Goal: Task Accomplishment & Management: Complete application form

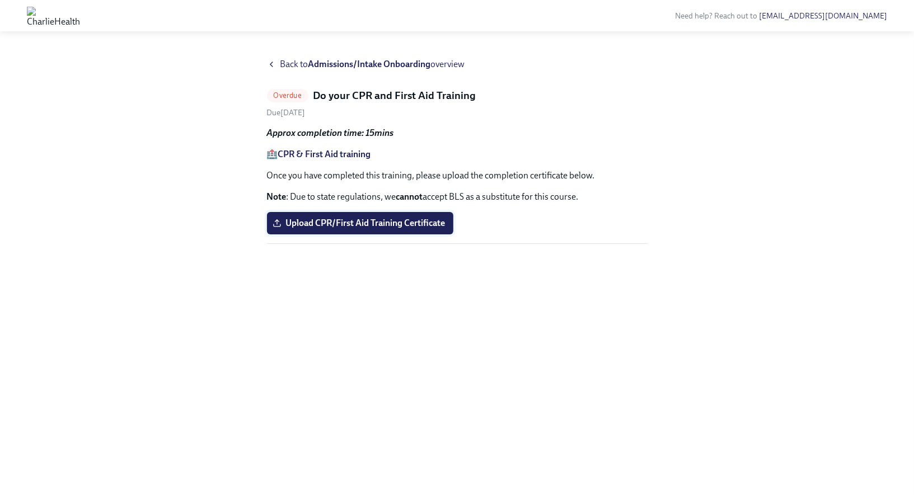
click at [363, 223] on span "Upload CPR/First Aid Training Certificate" at bounding box center [360, 223] width 171 height 11
click at [0, 0] on input "Upload CPR/First Aid Training Certificate" at bounding box center [0, 0] width 0 height 0
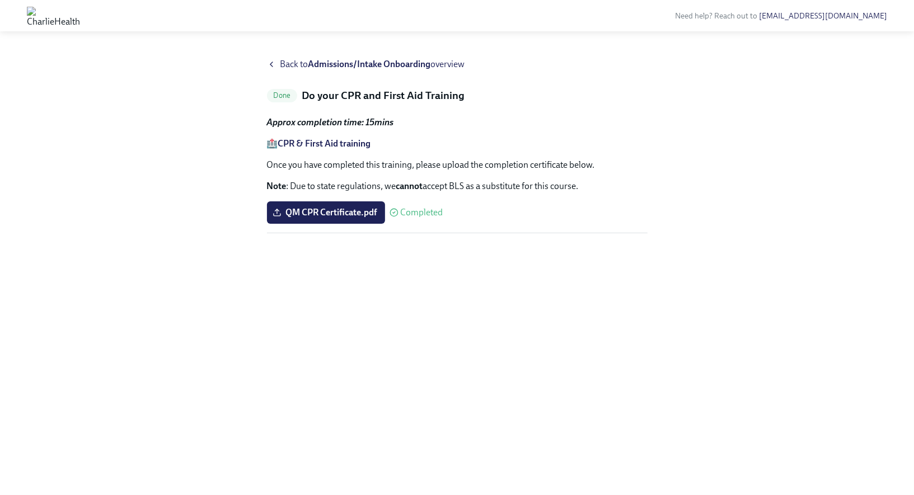
click at [271, 63] on icon at bounding box center [271, 64] width 2 height 4
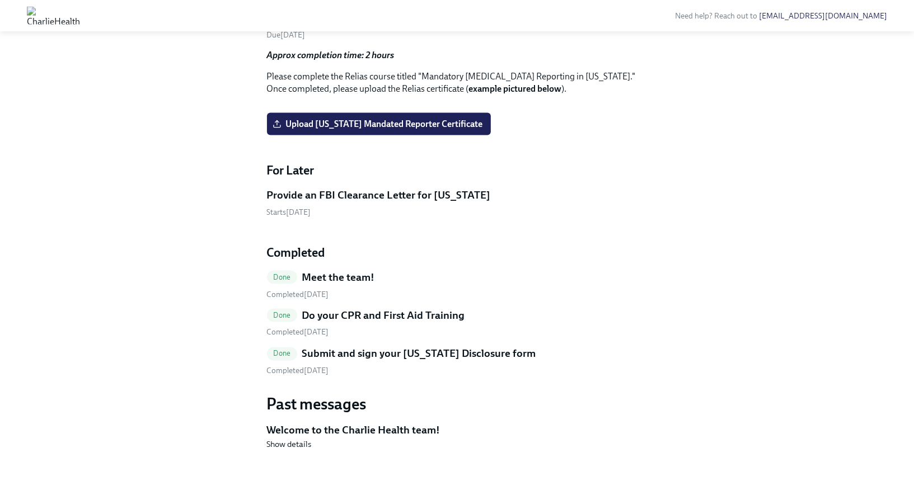
scroll to position [1143, 0]
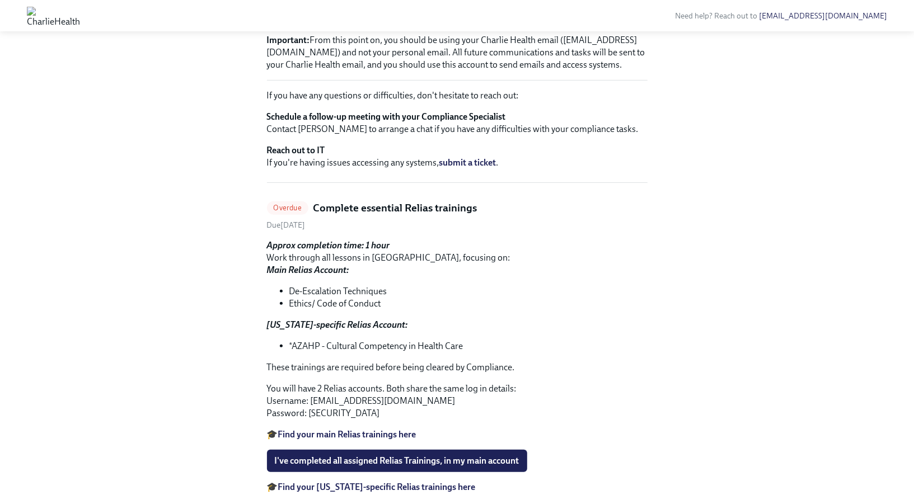
scroll to position [173, 0]
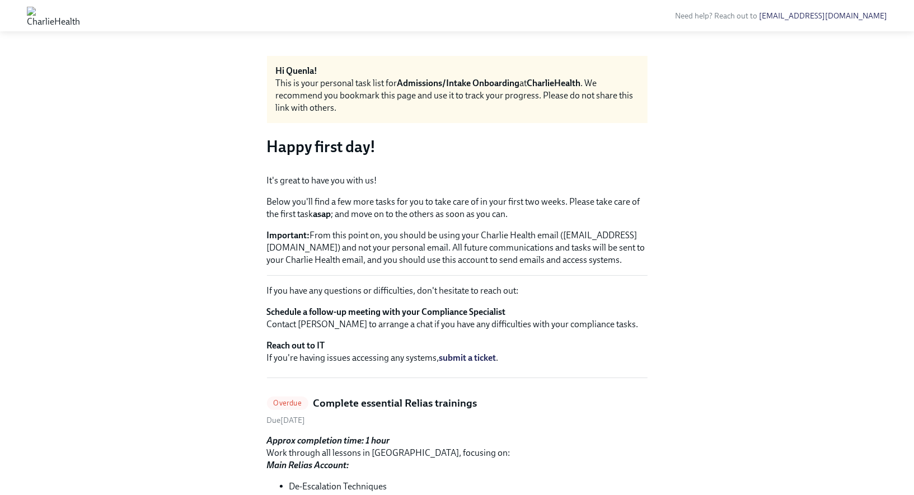
scroll to position [0, 0]
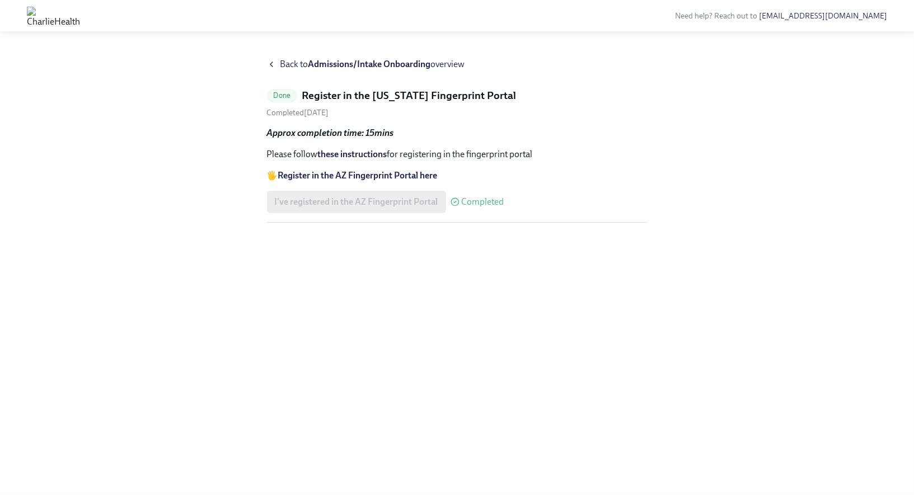
click at [292, 175] on strong "Register in the AZ Fingerprint Portal here" at bounding box center [358, 175] width 160 height 11
